Goal: Transaction & Acquisition: Purchase product/service

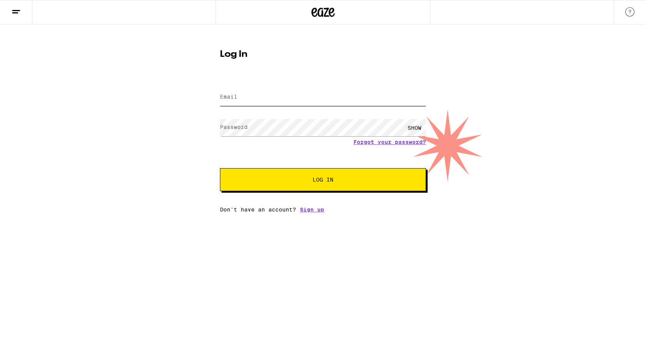
click at [278, 96] on input "Email" at bounding box center [323, 97] width 206 height 17
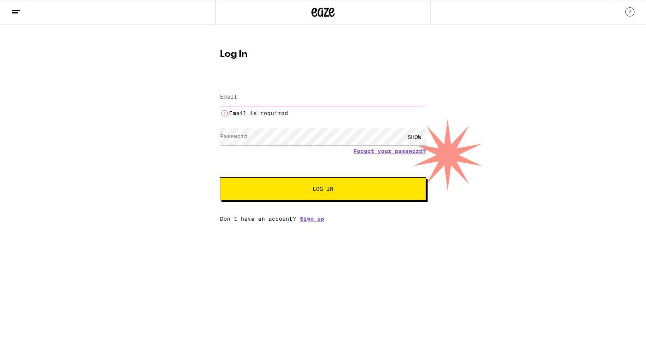
type input "[EMAIL_ADDRESS][DOMAIN_NAME]"
click at [220, 178] on button "Log In" at bounding box center [323, 189] width 206 height 23
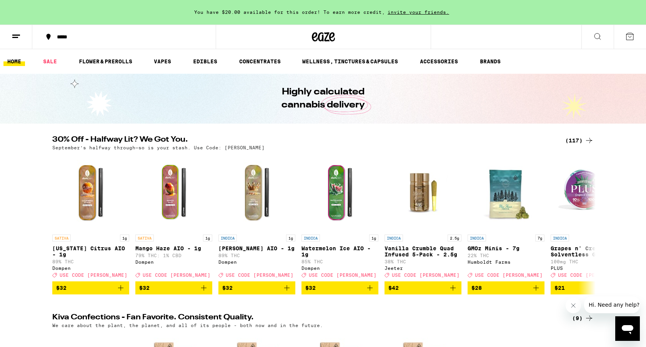
click at [584, 139] on icon at bounding box center [588, 140] width 9 height 9
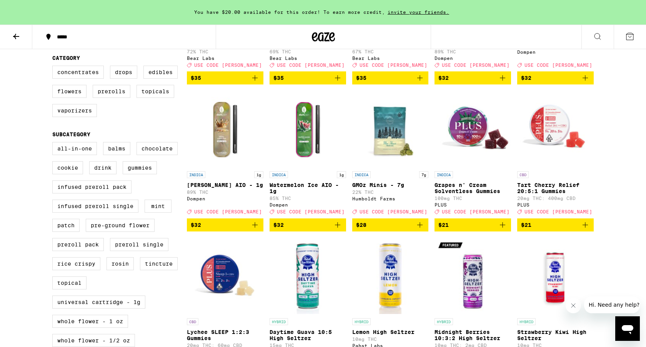
scroll to position [192, 0]
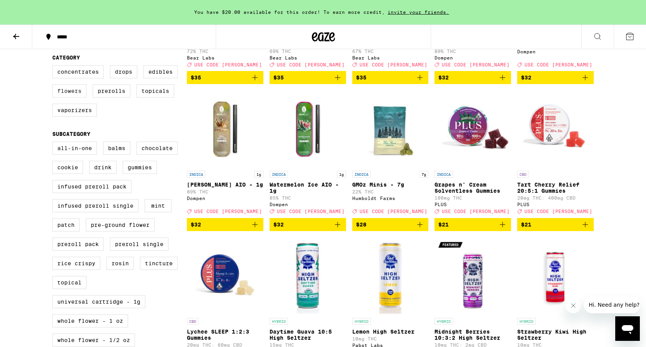
click at [77, 98] on label "Flowers" at bounding box center [69, 91] width 34 height 13
click at [54, 67] on input "Flowers" at bounding box center [54, 66] width 0 height 0
checkbox input "true"
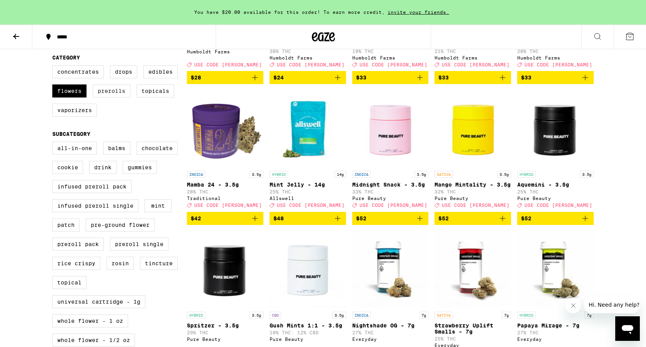
click at [109, 98] on label "Prerolls" at bounding box center [112, 91] width 38 height 13
click at [54, 67] on input "Prerolls" at bounding box center [54, 66] width 0 height 0
checkbox input "true"
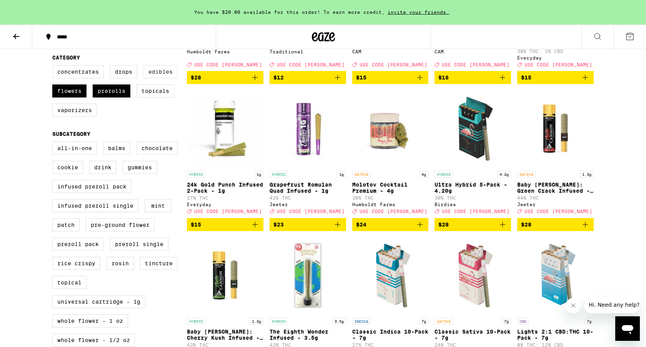
click at [150, 77] on label "Edibles" at bounding box center [160, 71] width 34 height 13
click at [54, 67] on input "Edibles" at bounding box center [54, 66] width 0 height 0
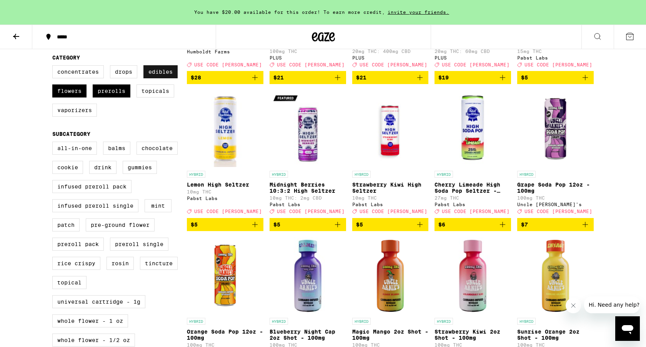
click at [169, 78] on label "Edibles" at bounding box center [160, 71] width 34 height 13
click at [54, 67] on input "Edibles" at bounding box center [54, 66] width 0 height 0
checkbox input "false"
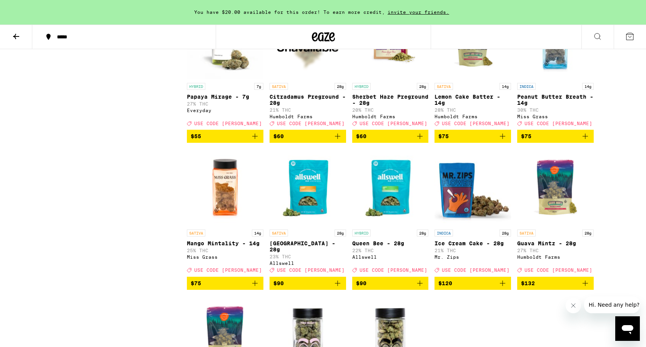
scroll to position [1307, 0]
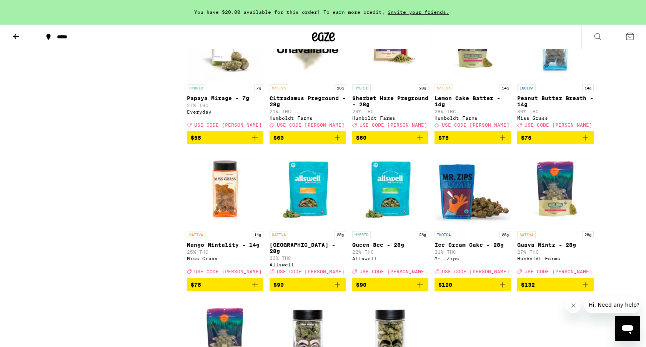
click at [423, 290] on icon "Add to bag" at bounding box center [419, 285] width 9 height 9
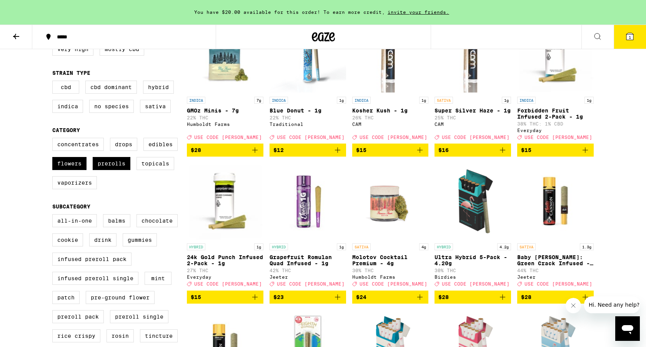
scroll to position [151, 0]
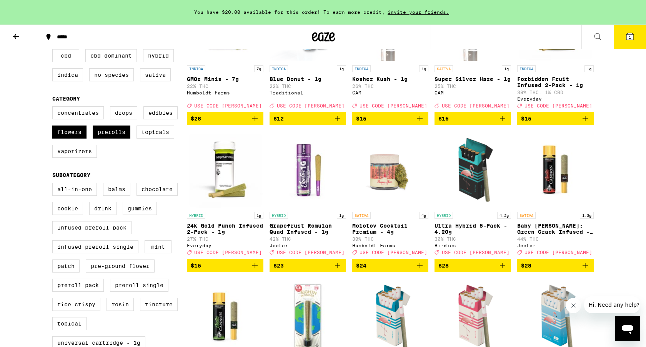
click at [504, 271] on icon "Add to bag" at bounding box center [502, 265] width 9 height 9
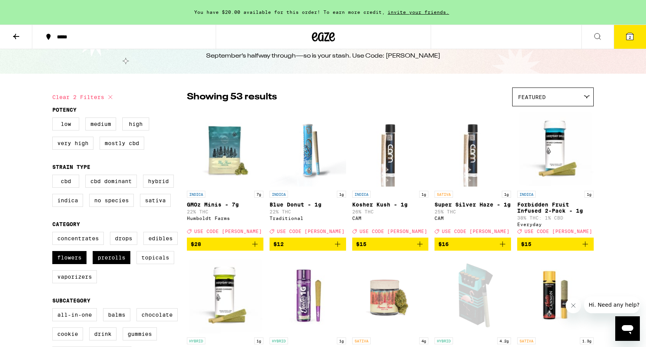
scroll to position [0, 0]
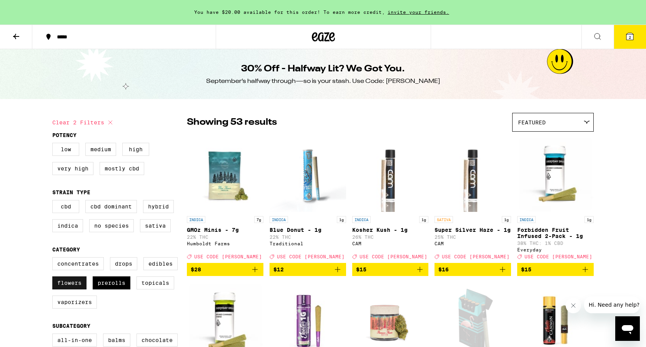
click at [66, 290] on label "Flowers" at bounding box center [69, 283] width 34 height 13
click at [54, 259] on input "Flowers" at bounding box center [54, 259] width 0 height 0
checkbox input "false"
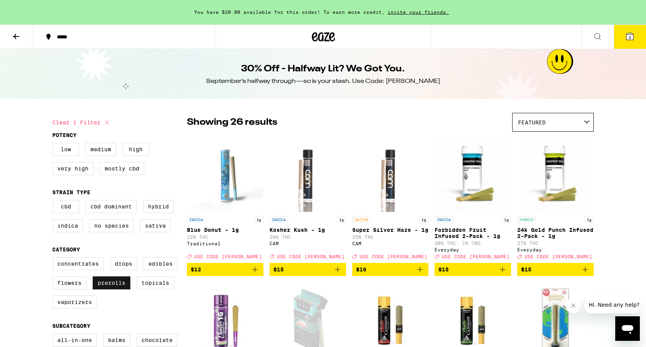
click at [103, 290] on label "Prerolls" at bounding box center [112, 283] width 38 height 13
click at [54, 259] on input "Prerolls" at bounding box center [54, 259] width 0 height 0
checkbox input "false"
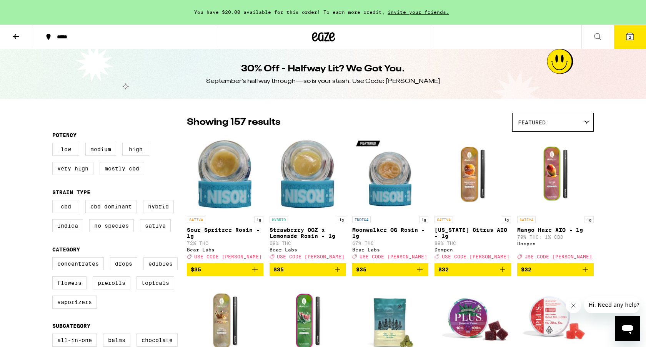
click at [159, 271] on label "Edibles" at bounding box center [160, 264] width 34 height 13
click at [54, 259] on input "Edibles" at bounding box center [54, 259] width 0 height 0
checkbox input "true"
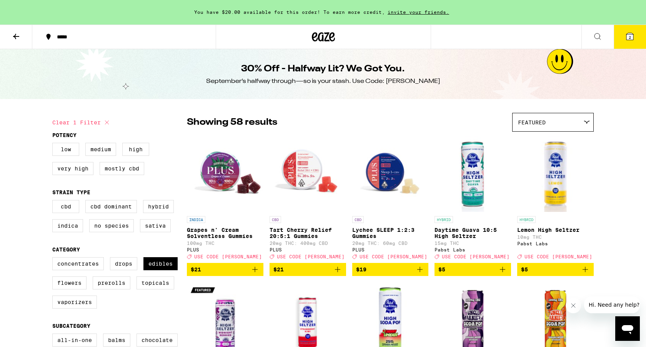
click at [254, 274] on icon "Add to bag" at bounding box center [254, 269] width 9 height 9
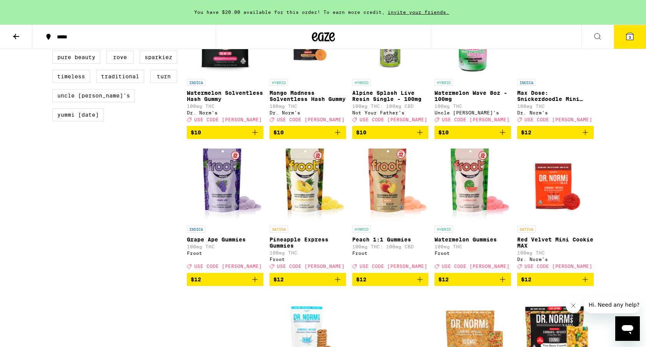
scroll to position [737, 0]
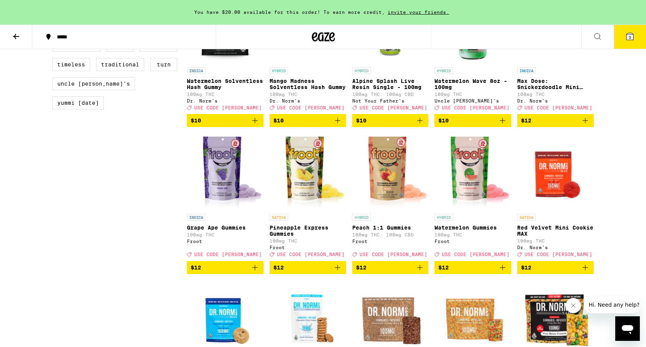
click at [421, 273] on icon "Add to bag" at bounding box center [419, 267] width 9 height 9
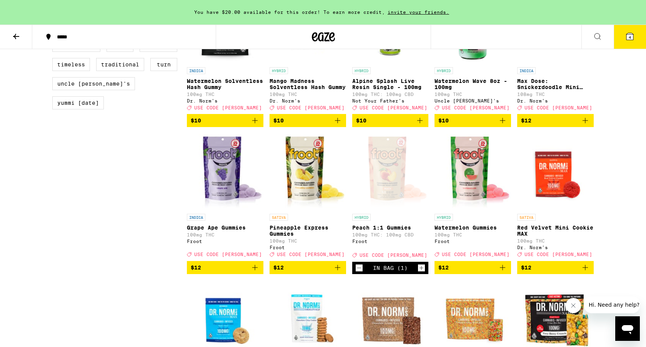
click at [256, 273] on icon "Add to bag" at bounding box center [254, 267] width 9 height 9
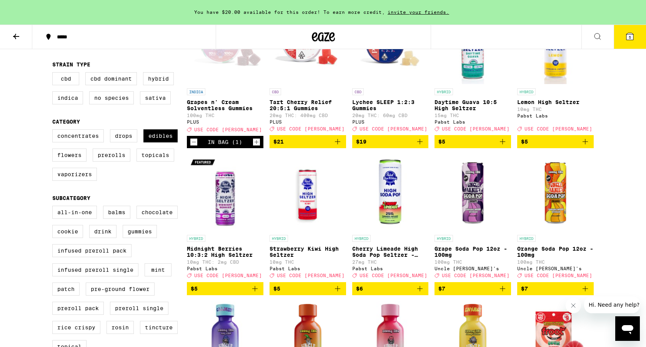
scroll to position [93, 0]
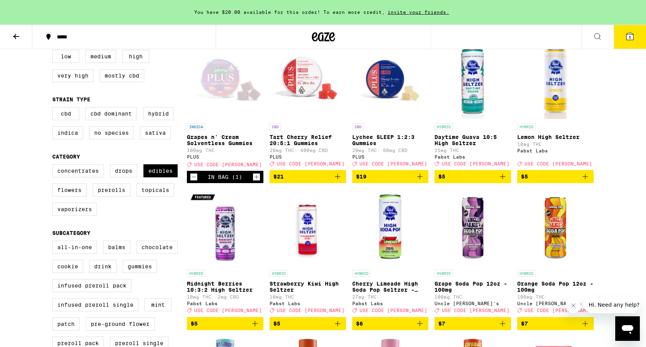
click at [195, 182] on icon "Decrement" at bounding box center [193, 177] width 7 height 9
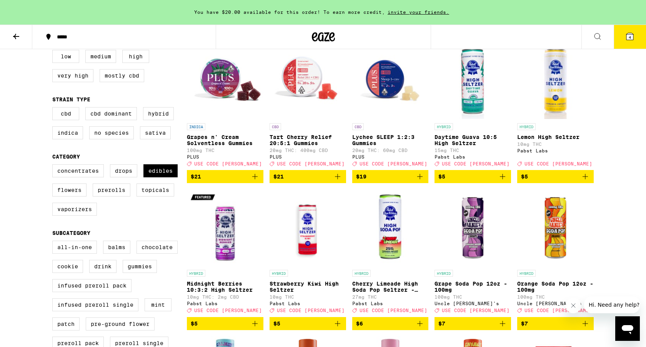
click at [630, 32] on icon at bounding box center [629, 36] width 9 height 9
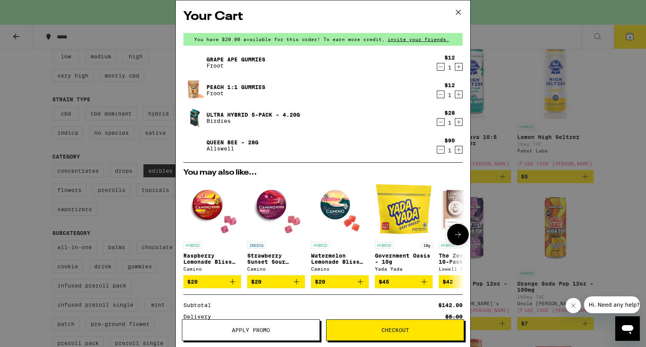
scroll to position [93, 0]
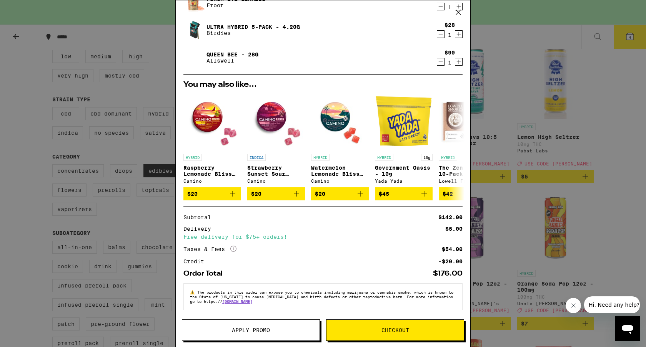
click at [237, 328] on span "Apply Promo" at bounding box center [251, 330] width 38 height 5
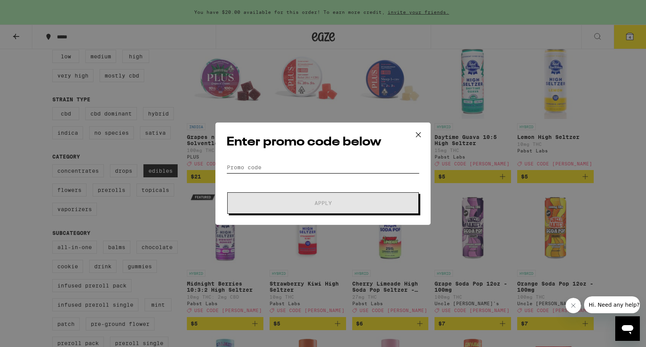
click at [301, 171] on input "Promo Code" at bounding box center [322, 168] width 193 height 12
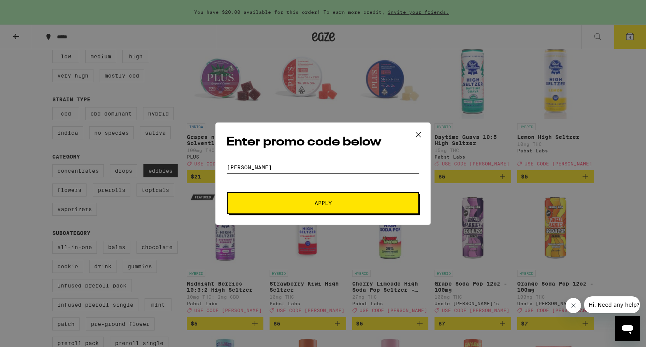
type input "[PERSON_NAME]"
click at [301, 194] on button "Apply" at bounding box center [322, 204] width 191 height 22
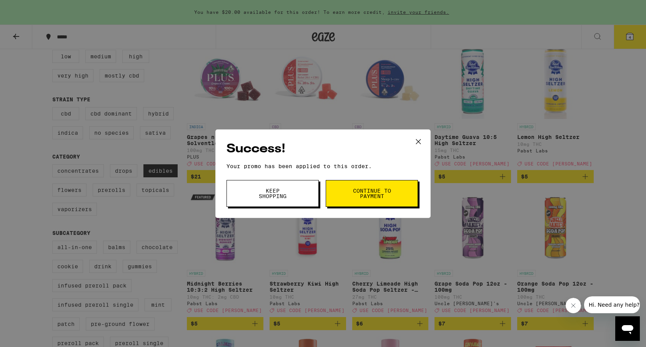
click at [420, 141] on icon at bounding box center [418, 142] width 12 height 12
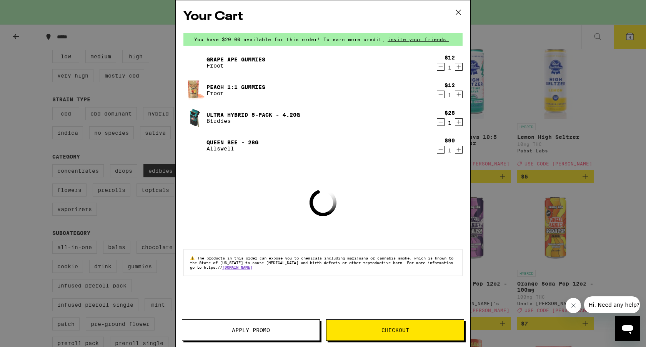
click at [439, 123] on icon "Decrement" at bounding box center [440, 122] width 7 height 9
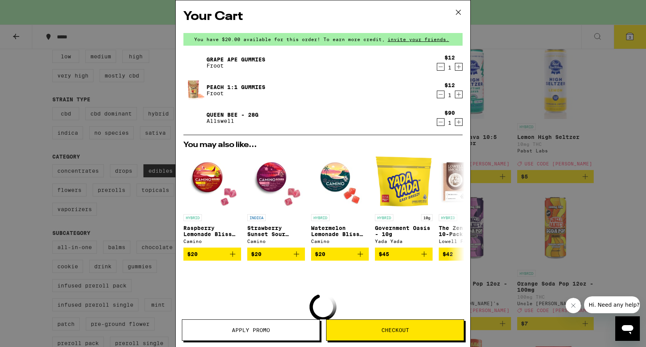
click at [549, 116] on div "Your Cart You have $20.00 available for this order! To earn more credit, invite…" at bounding box center [323, 173] width 646 height 347
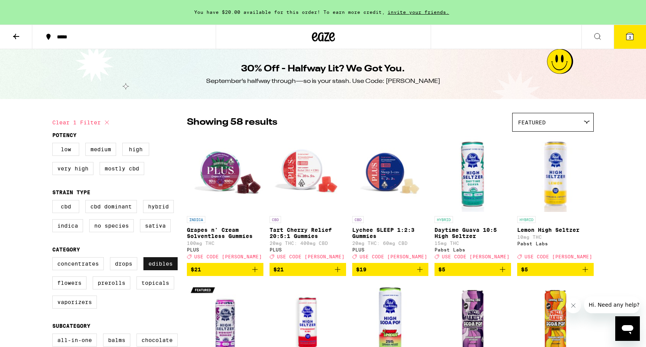
click at [160, 270] on label "Edibles" at bounding box center [160, 264] width 34 height 13
click at [54, 259] on input "Edibles" at bounding box center [54, 259] width 0 height 0
checkbox input "false"
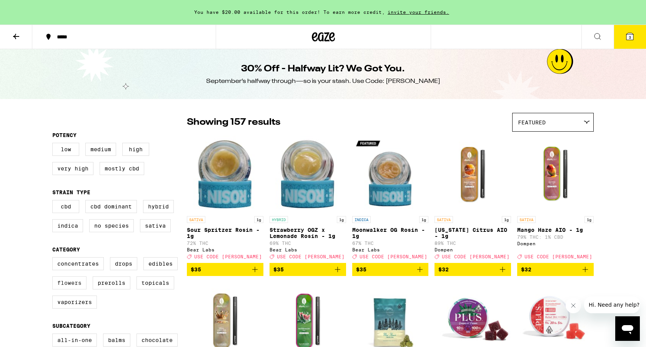
click at [83, 290] on label "Flowers" at bounding box center [69, 283] width 34 height 13
click at [54, 259] on input "Flowers" at bounding box center [54, 259] width 0 height 0
checkbox input "true"
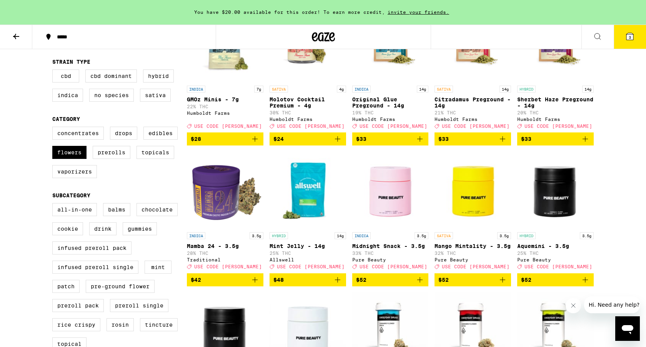
scroll to position [133, 0]
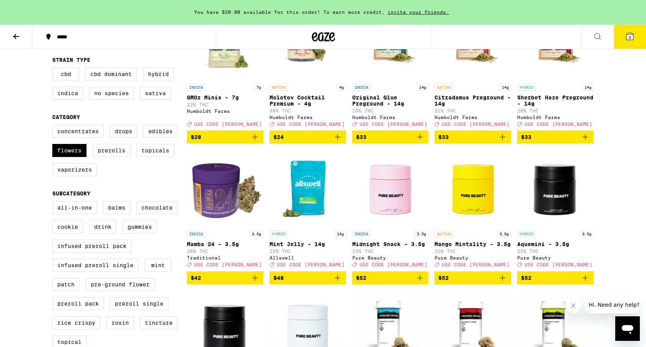
click at [339, 283] on icon "Add to bag" at bounding box center [337, 278] width 9 height 9
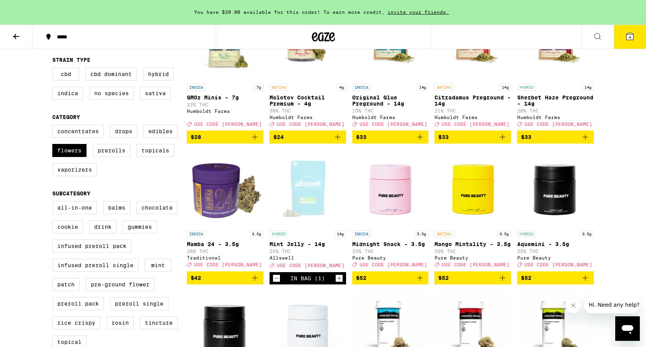
click at [624, 31] on button "4" at bounding box center [629, 37] width 32 height 24
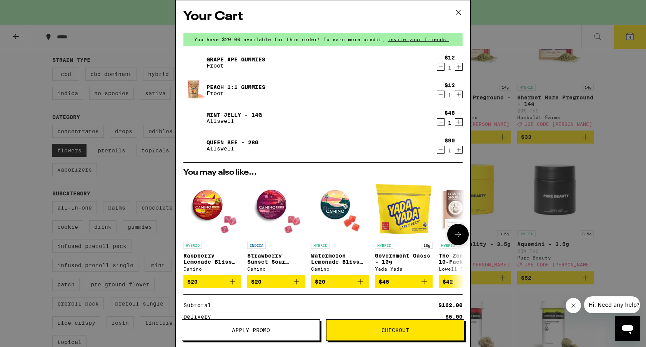
scroll to position [104, 0]
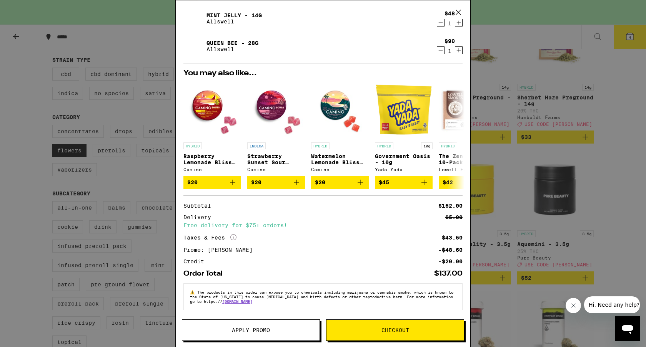
click at [384, 329] on span "Checkout" at bounding box center [395, 330] width 28 height 5
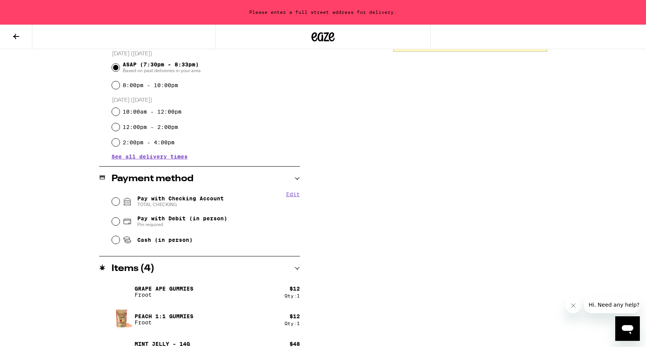
scroll to position [230, 0]
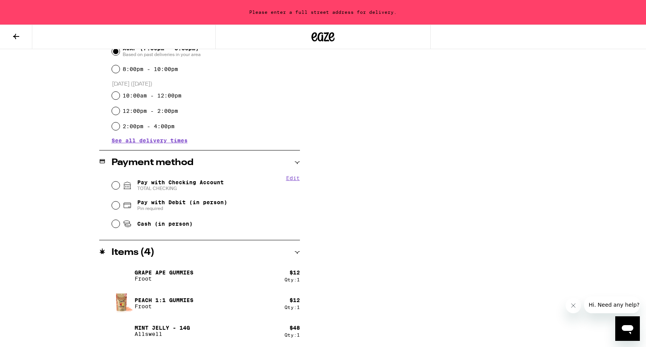
click at [178, 185] on span "Pay with Checking Account TOTAL CHECKING" at bounding box center [180, 185] width 86 height 12
click at [120, 185] on input "Pay with Checking Account TOTAL CHECKING" at bounding box center [116, 186] width 8 height 8
radio input "true"
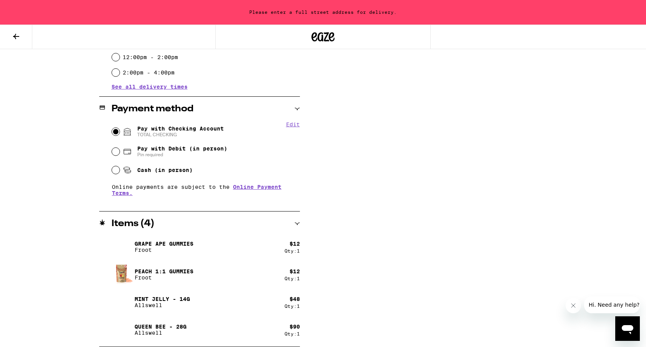
scroll to position [0, 0]
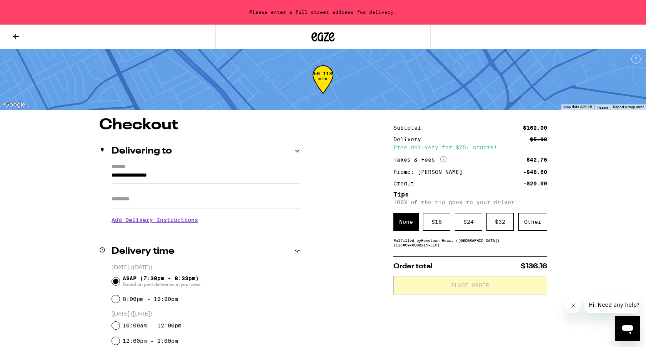
click at [216, 176] on input "**********" at bounding box center [205, 177] width 188 height 13
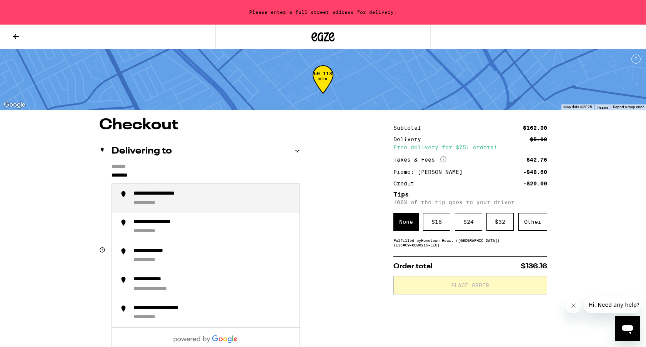
click at [198, 197] on div "**********" at bounding box center [169, 194] width 73 height 7
type input "**********"
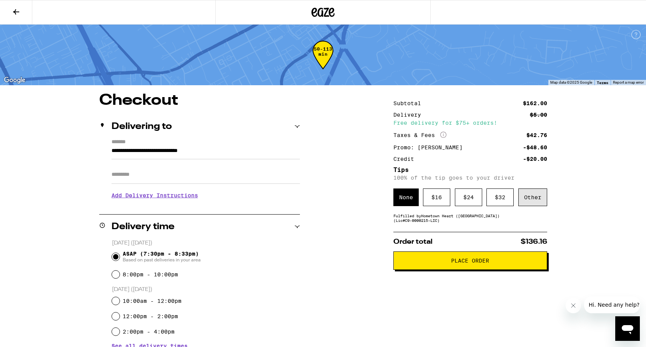
click at [531, 201] on div "Other" at bounding box center [532, 198] width 29 height 18
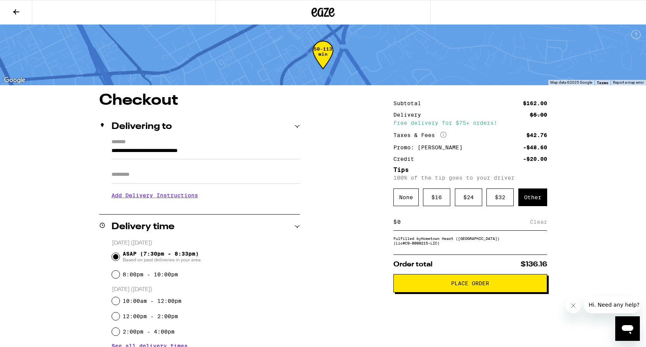
click at [455, 223] on input at bounding box center [463, 222] width 133 height 7
type input "5"
click at [536, 224] on div "Save" at bounding box center [540, 222] width 14 height 17
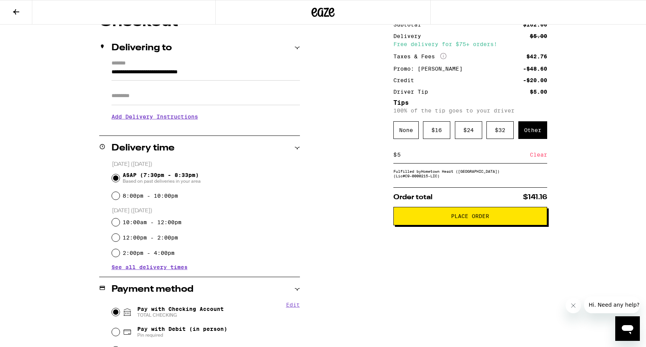
scroll to position [25, 0]
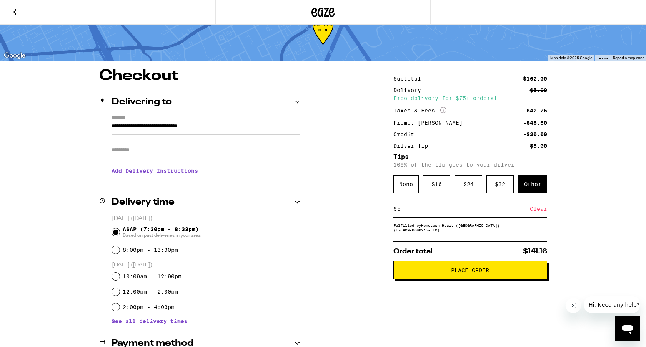
click at [449, 273] on span "Place Order" at bounding box center [470, 270] width 141 height 5
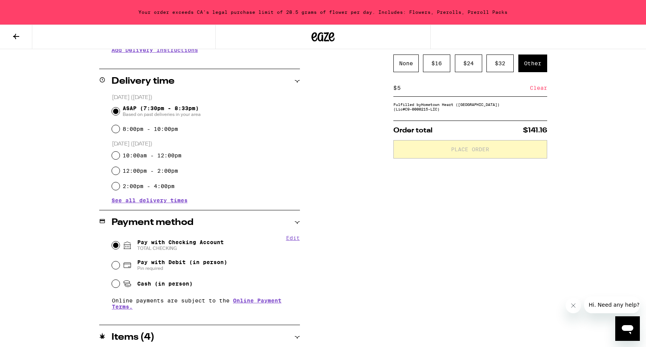
scroll to position [0, 0]
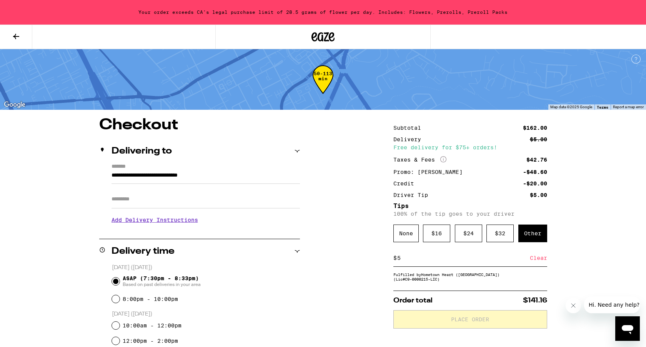
click at [17, 36] on icon at bounding box center [16, 36] width 6 height 5
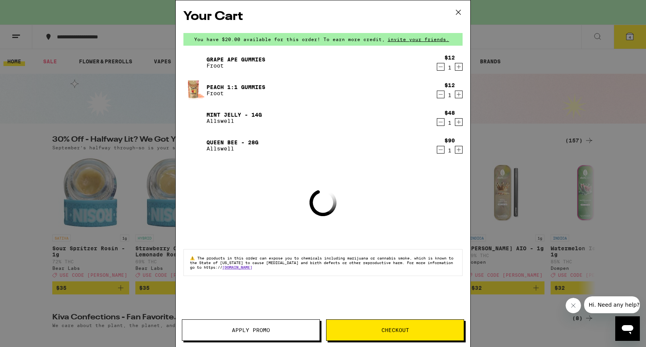
click at [441, 122] on icon "Decrement" at bounding box center [441, 122] width 4 height 0
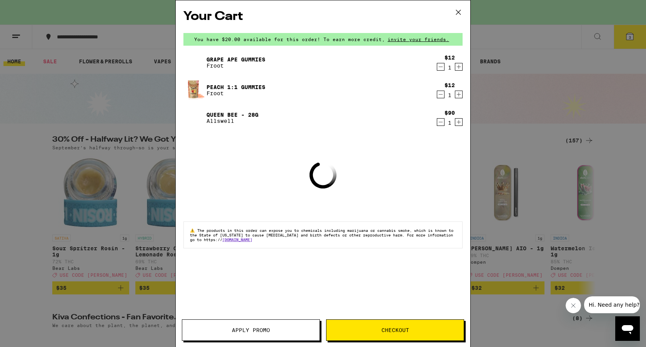
click at [278, 329] on span "Apply Promo" at bounding box center [250, 330] width 137 height 5
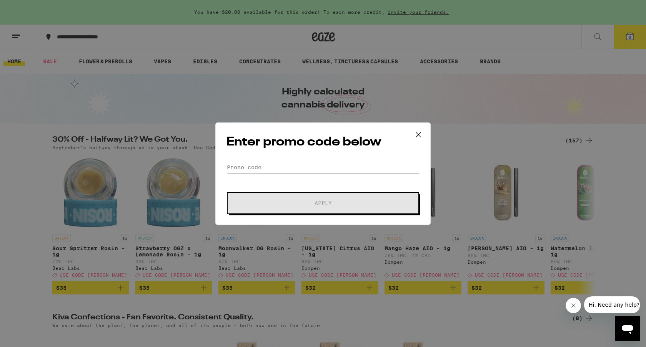
click at [332, 154] on div "Enter promo code below Promo Code Apply" at bounding box center [322, 174] width 215 height 103
click at [329, 165] on input "Promo Code" at bounding box center [322, 168] width 193 height 12
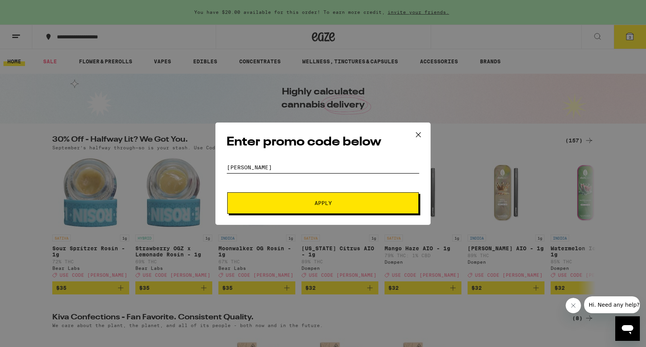
type input "[PERSON_NAME]"
click at [325, 196] on button "Apply" at bounding box center [322, 204] width 191 height 22
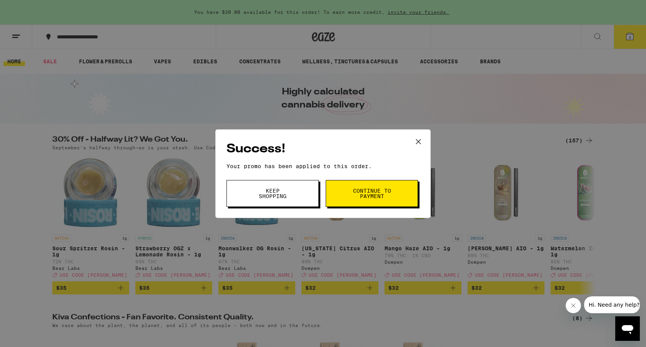
click at [364, 193] on span "Continue to payment" at bounding box center [371, 193] width 39 height 11
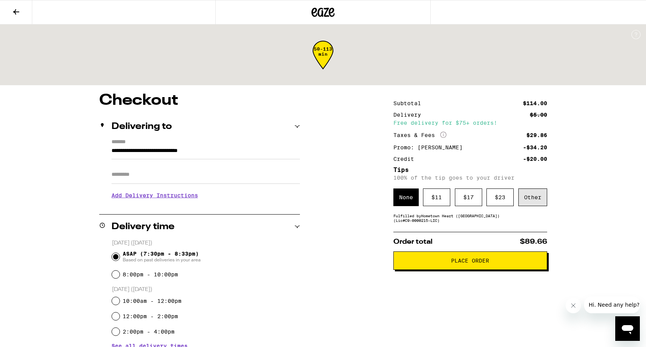
click at [535, 192] on div "Other" at bounding box center [532, 198] width 29 height 18
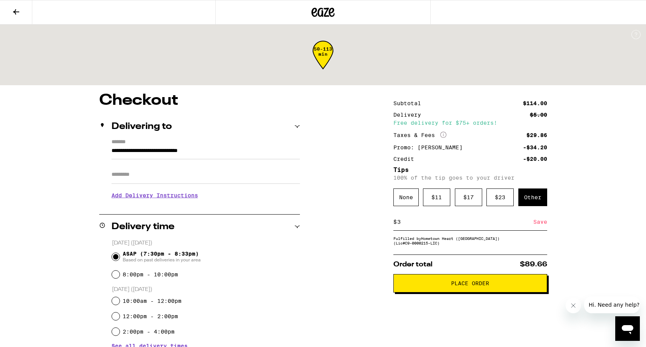
type input "3"
click at [464, 286] on span "Place Order" at bounding box center [470, 283] width 38 height 5
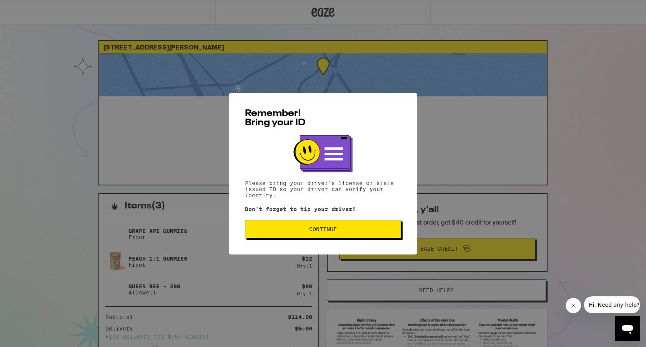
click at [332, 235] on button "Continue" at bounding box center [323, 229] width 156 height 18
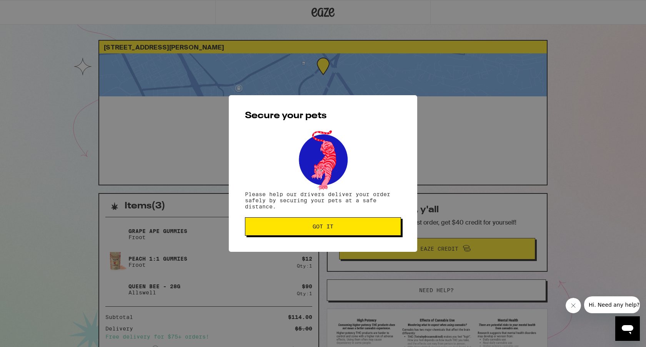
click at [327, 233] on button "Got it" at bounding box center [323, 227] width 156 height 18
